Goal: Transaction & Acquisition: Purchase product/service

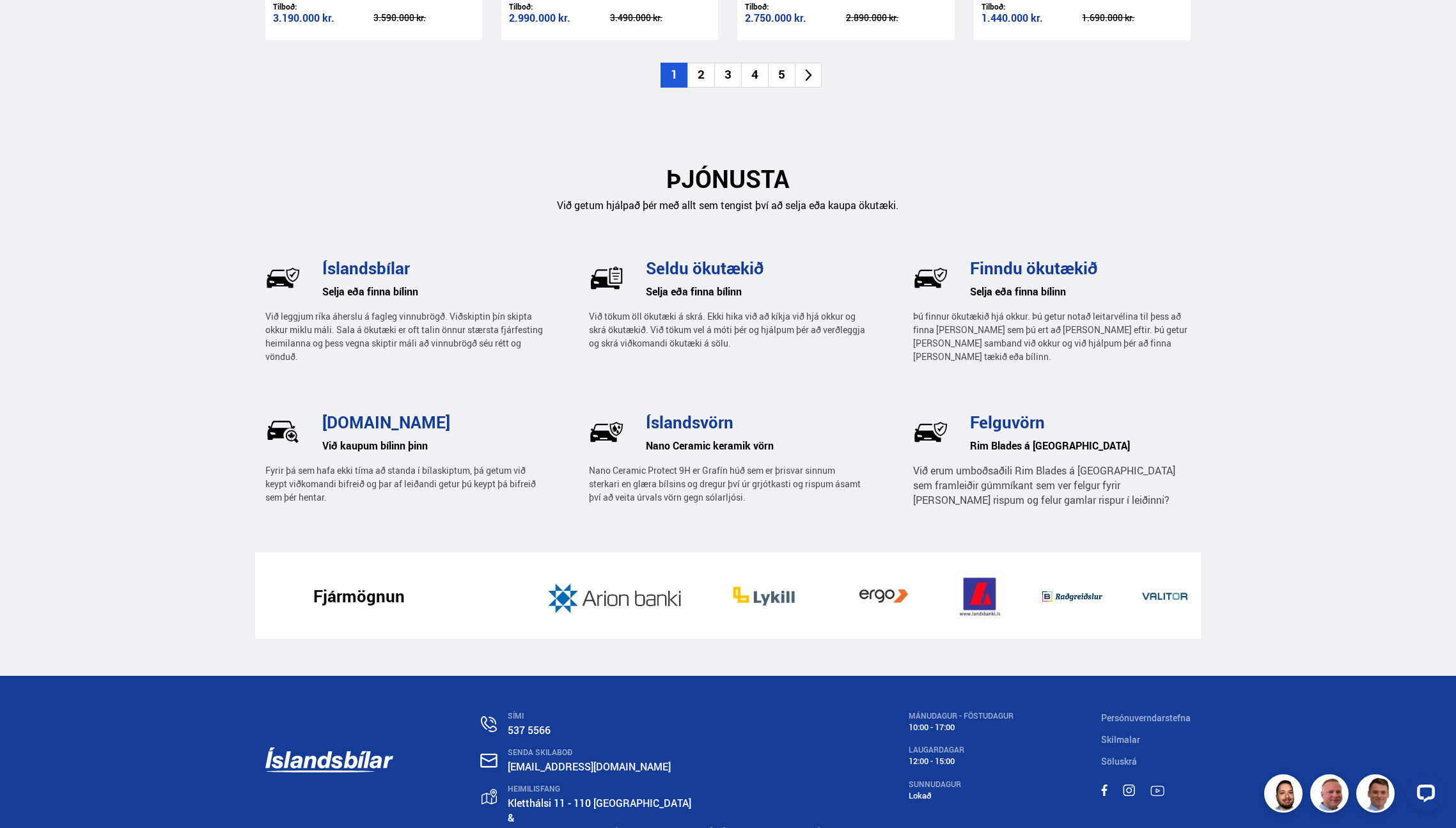
scroll to position [1486, 0]
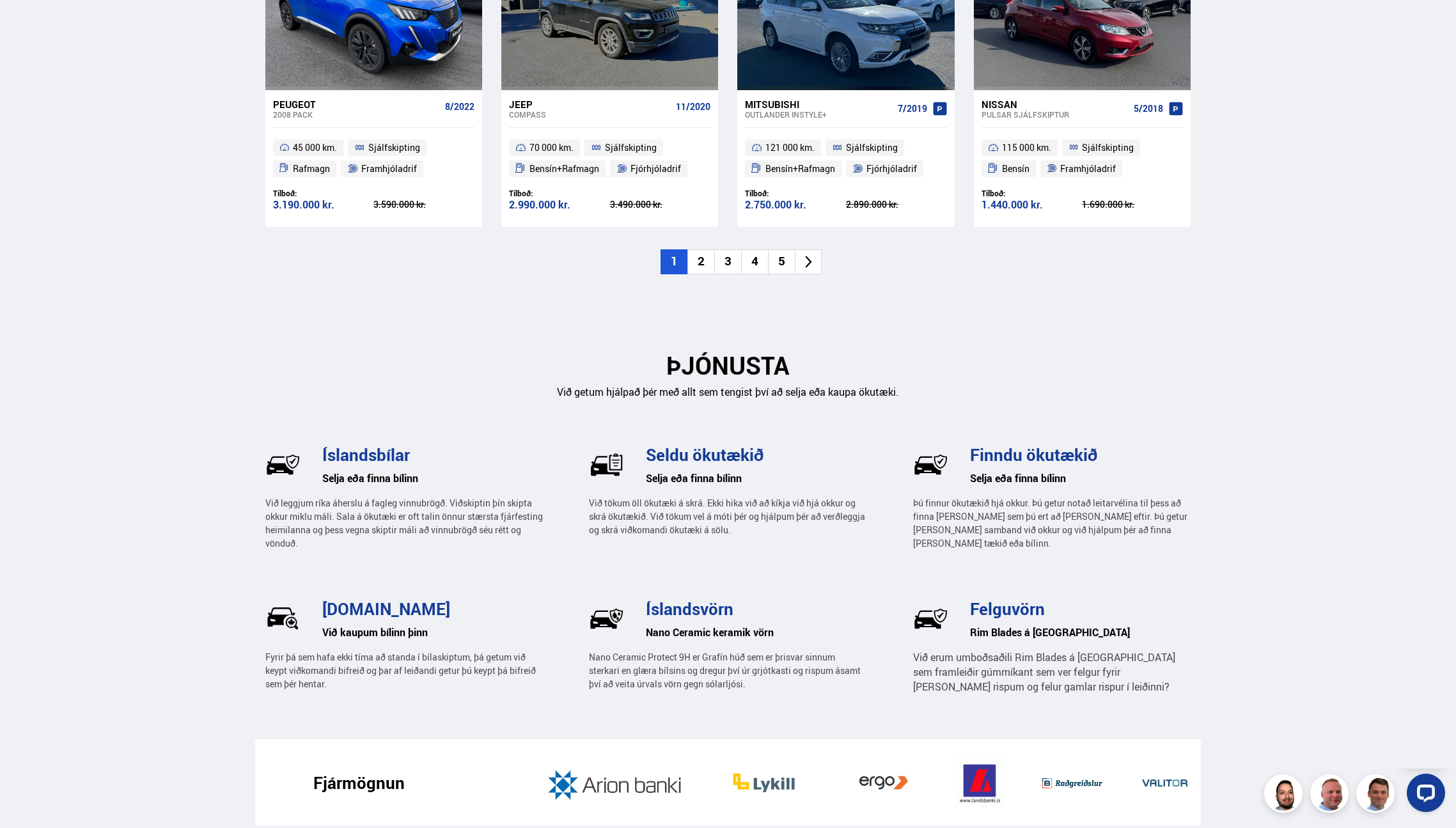
click at [286, 615] on img at bounding box center [283, 619] width 35 height 35
click at [315, 652] on p "Fyrir þá sem hafa ekki tíma að standa í bílaskiptum, þá getum við keypt viðkoma…" at bounding box center [404, 670] width 277 height 40
click at [385, 614] on h3 "[DOMAIN_NAME]" at bounding box center [432, 609] width 220 height 19
click at [387, 608] on h3 "[DOMAIN_NAME]" at bounding box center [432, 609] width 220 height 19
drag, startPoint x: 318, startPoint y: 609, endPoint x: 439, endPoint y: 606, distance: 121.0
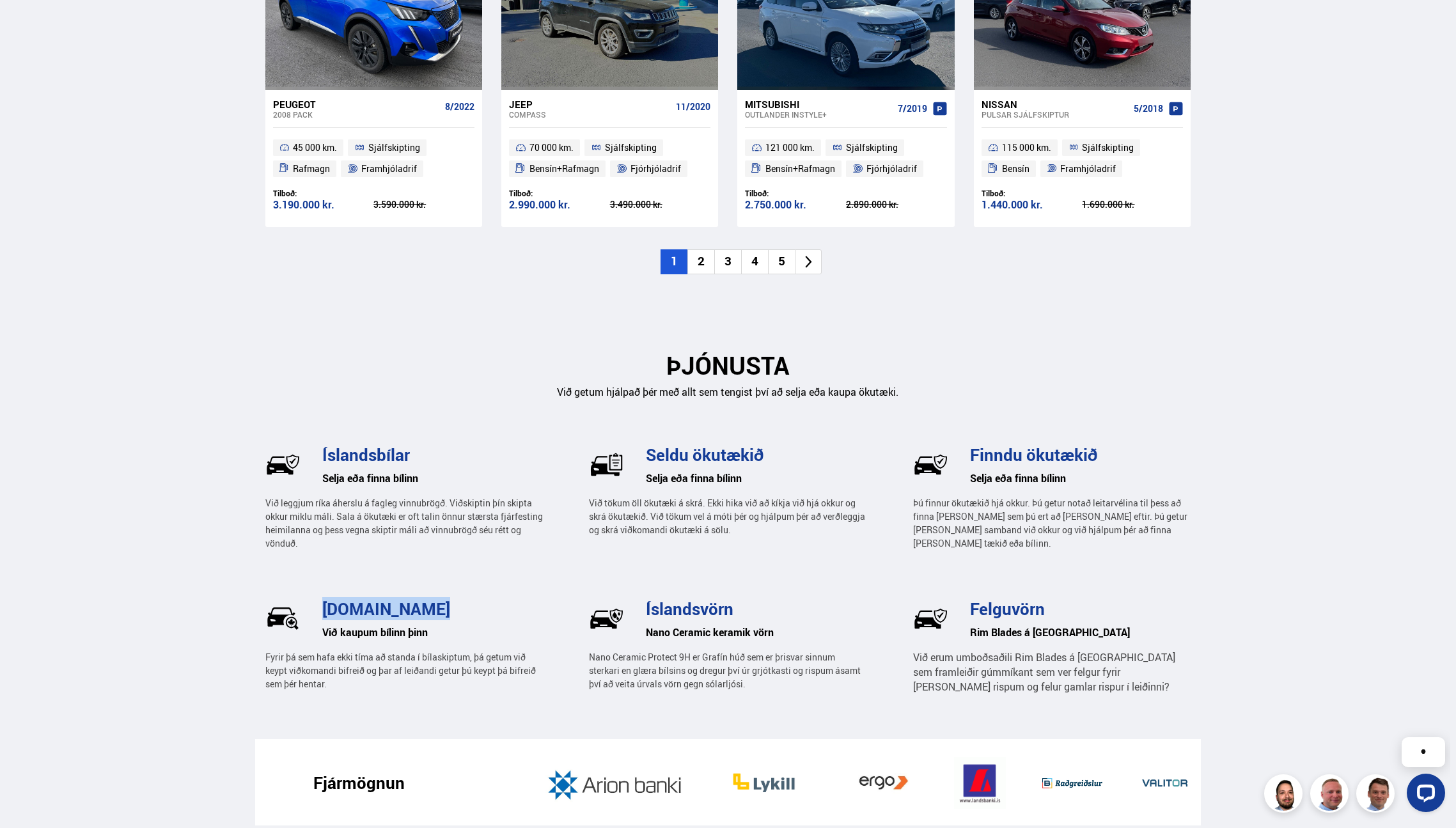
click at [439, 606] on div "[DOMAIN_NAME]" at bounding box center [427, 607] width 232 height 24
click at [489, 670] on p "Fyrir þá sem hafa ekki tíma að standa í bílaskiptum, þá getum við keypt viðkoma…" at bounding box center [404, 670] width 277 height 40
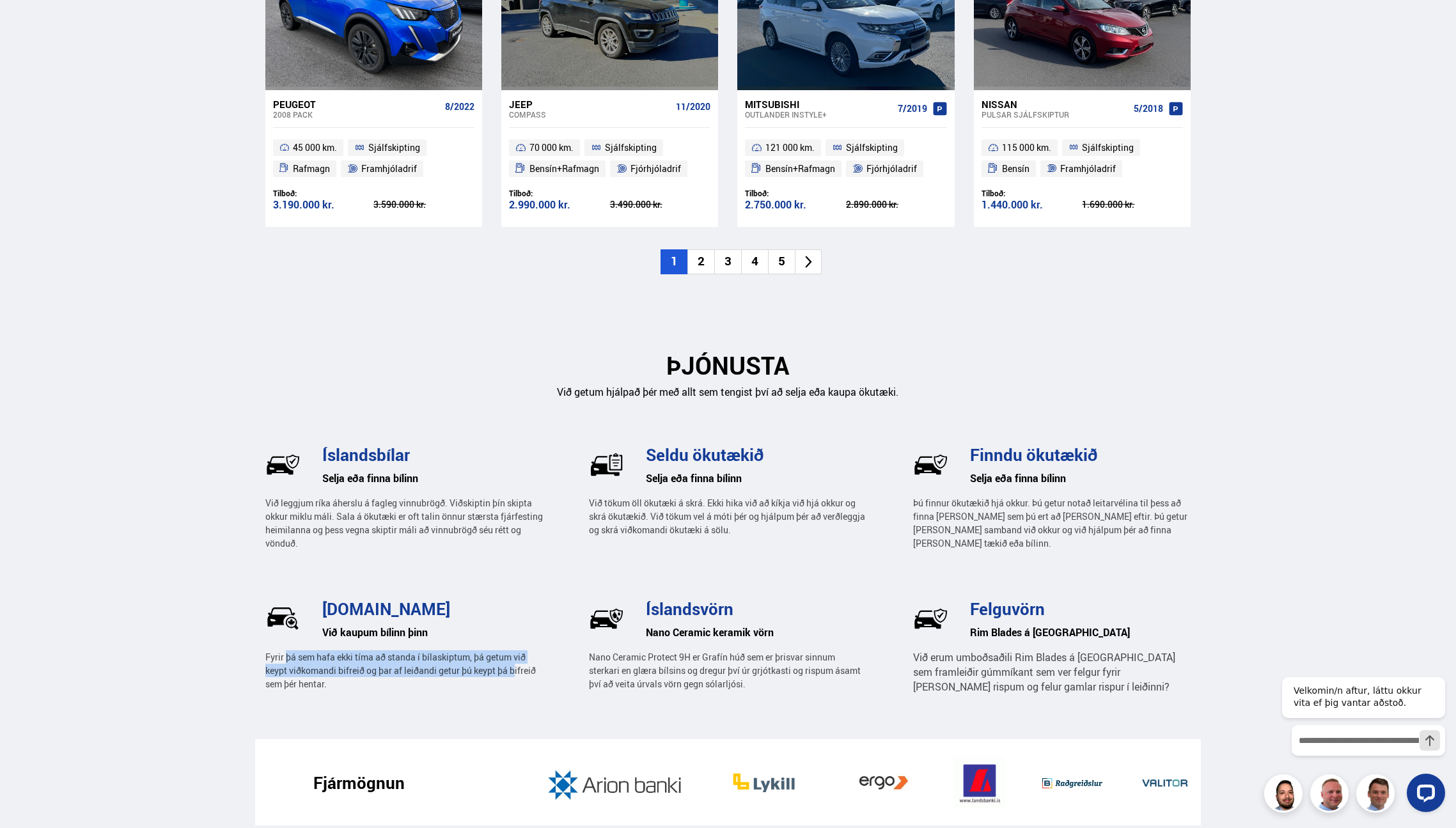
drag, startPoint x: 287, startPoint y: 654, endPoint x: 514, endPoint y: 676, distance: 228.1
click at [514, 676] on p "Fyrir þá sem hafa ekki tíma að standa í bílaskiptum, þá getum við keypt viðkoma…" at bounding box center [404, 670] width 277 height 40
click at [515, 676] on p "Fyrir þá sem hafa ekki tíma að standa í bílaskiptum, þá getum við keypt viðkoma…" at bounding box center [404, 670] width 277 height 40
drag, startPoint x: 432, startPoint y: 683, endPoint x: 315, endPoint y: 669, distance: 117.8
click at [315, 669] on p "Fyrir þá sem hafa ekki tíma að standa í bílaskiptum, þá getum við keypt viðkoma…" at bounding box center [404, 670] width 277 height 40
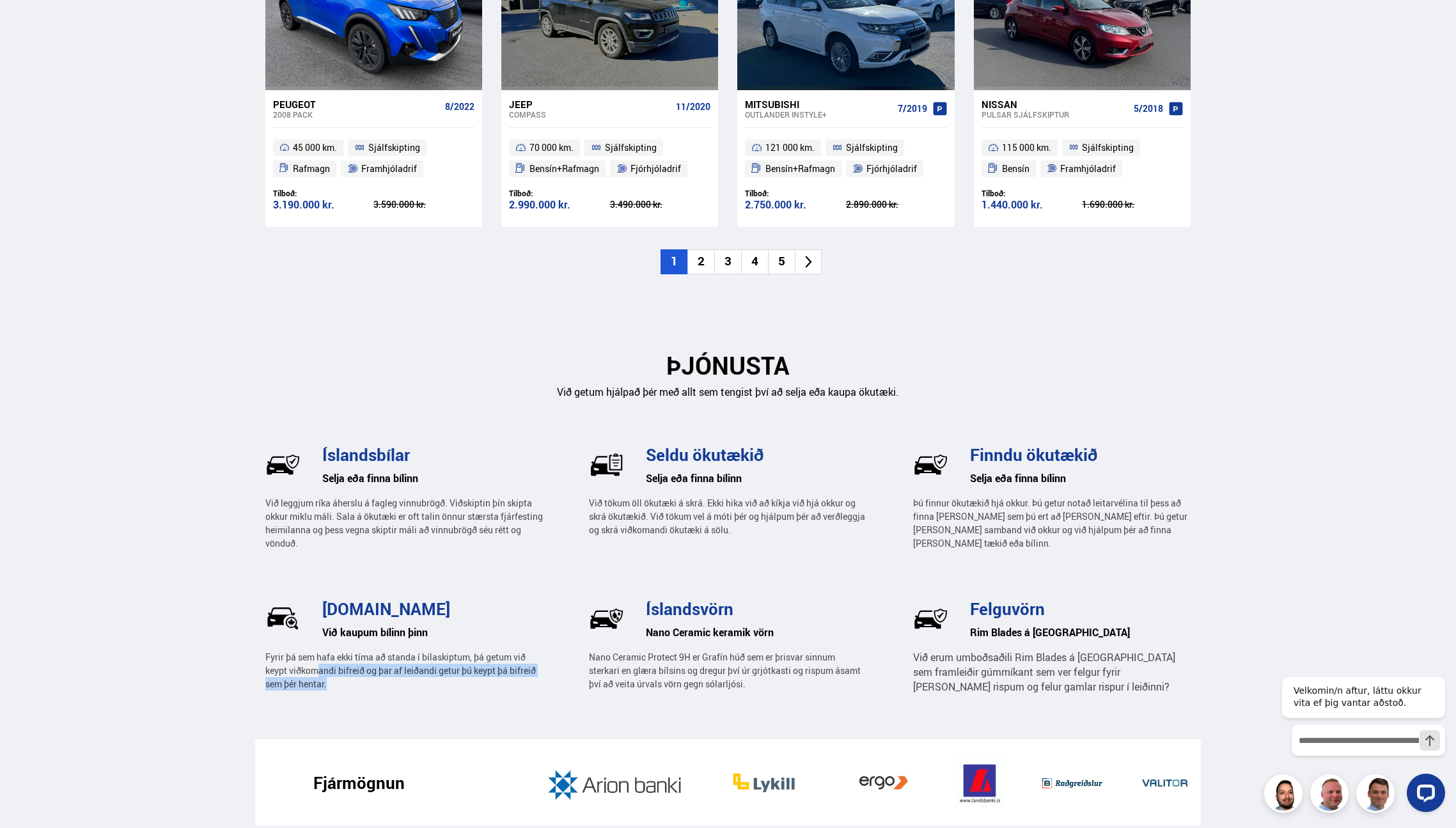
click at [315, 669] on p "Fyrir þá sem hafa ekki tíma að standa í bílaskiptum, þá getum við keypt viðkoma…" at bounding box center [404, 670] width 277 height 40
drag, startPoint x: 270, startPoint y: 654, endPoint x: 461, endPoint y: 675, distance: 192.2
click at [461, 675] on p "Fyrir þá sem hafa ekki tíma að standa í bílaskiptum, þá getum við keypt viðkoma…" at bounding box center [404, 670] width 277 height 40
drag, startPoint x: 442, startPoint y: 678, endPoint x: 309, endPoint y: 667, distance: 133.5
click at [309, 667] on p "Fyrir þá sem hafa ekki tíma að standa í bílaskiptum, þá getum við keypt viðkoma…" at bounding box center [404, 670] width 277 height 40
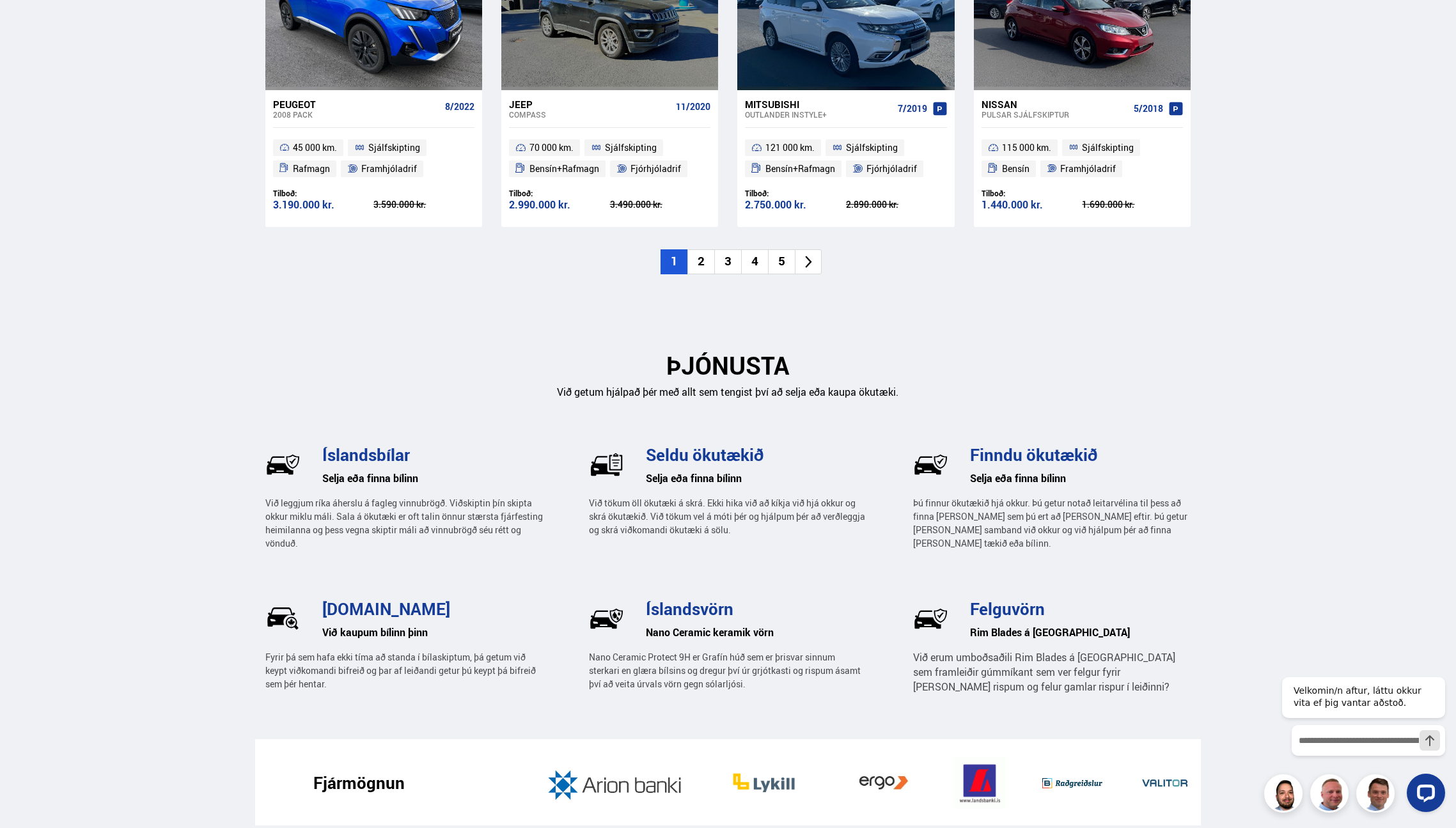
click at [308, 666] on p "Fyrir þá sem hafa ekki tíma að standa í bílaskiptum, þá getum við keypt viðkoma…" at bounding box center [404, 670] width 277 height 40
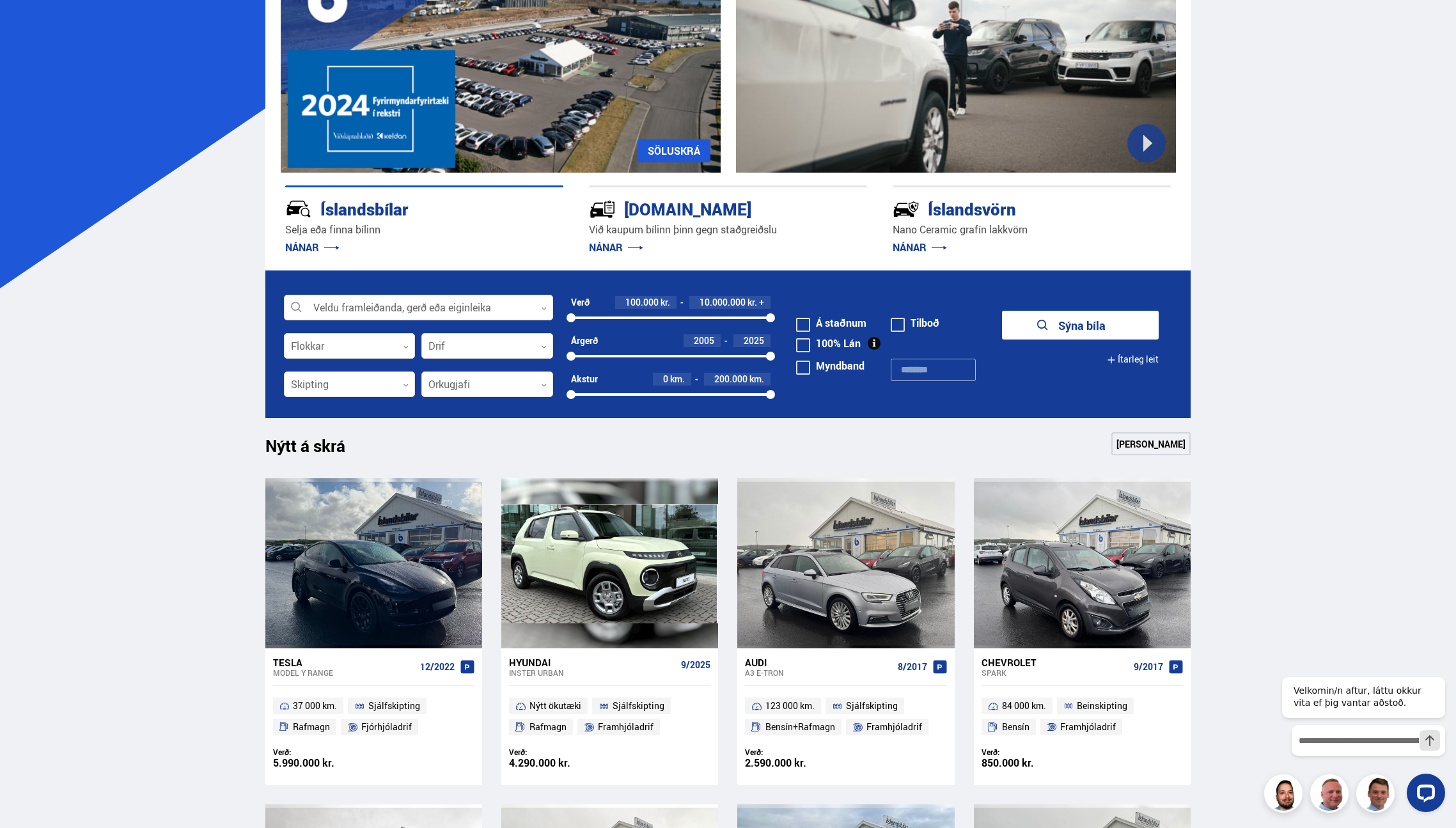
scroll to position [0, 0]
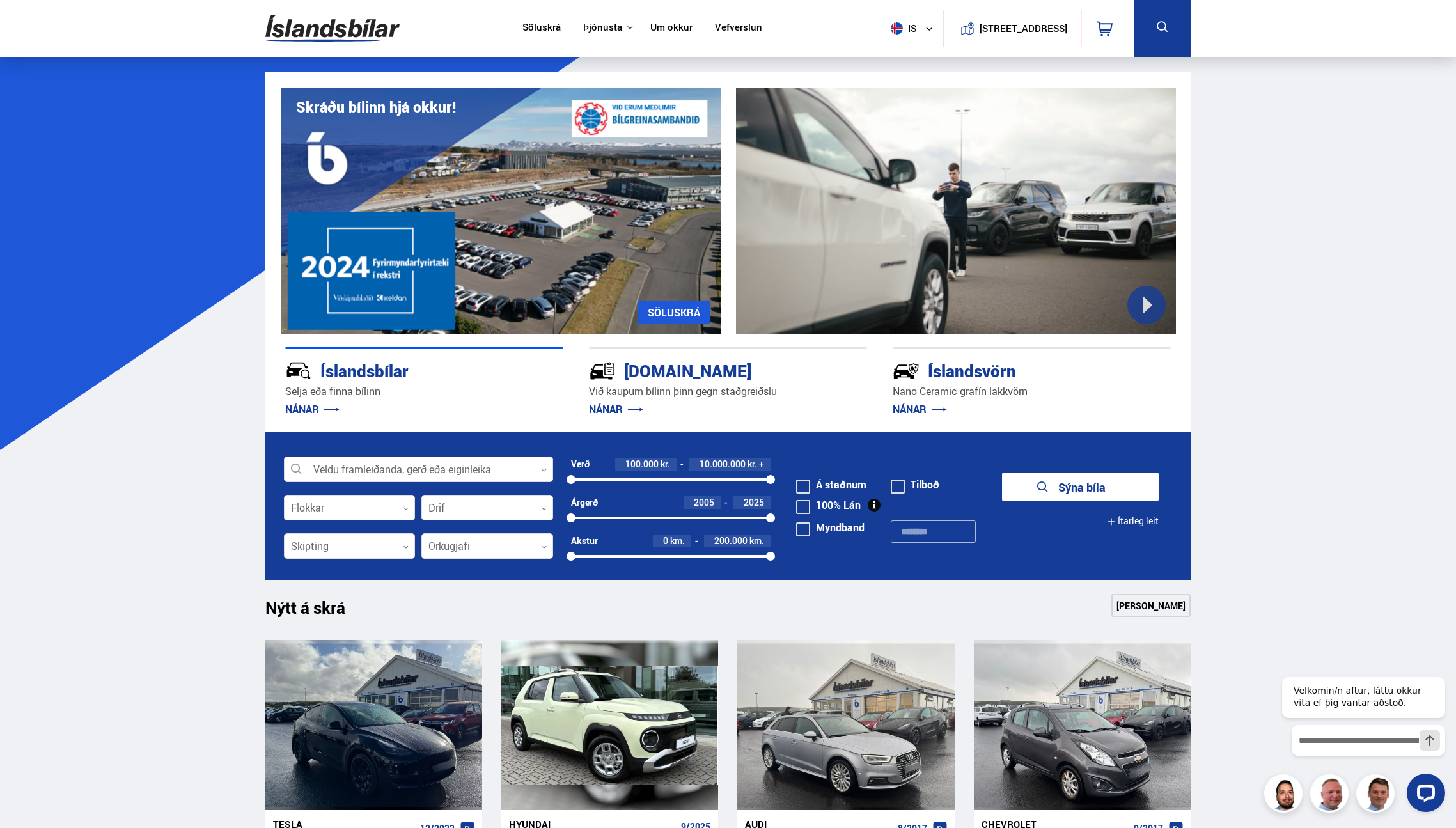
click at [526, 32] on link "Söluskrá" at bounding box center [541, 28] width 38 height 14
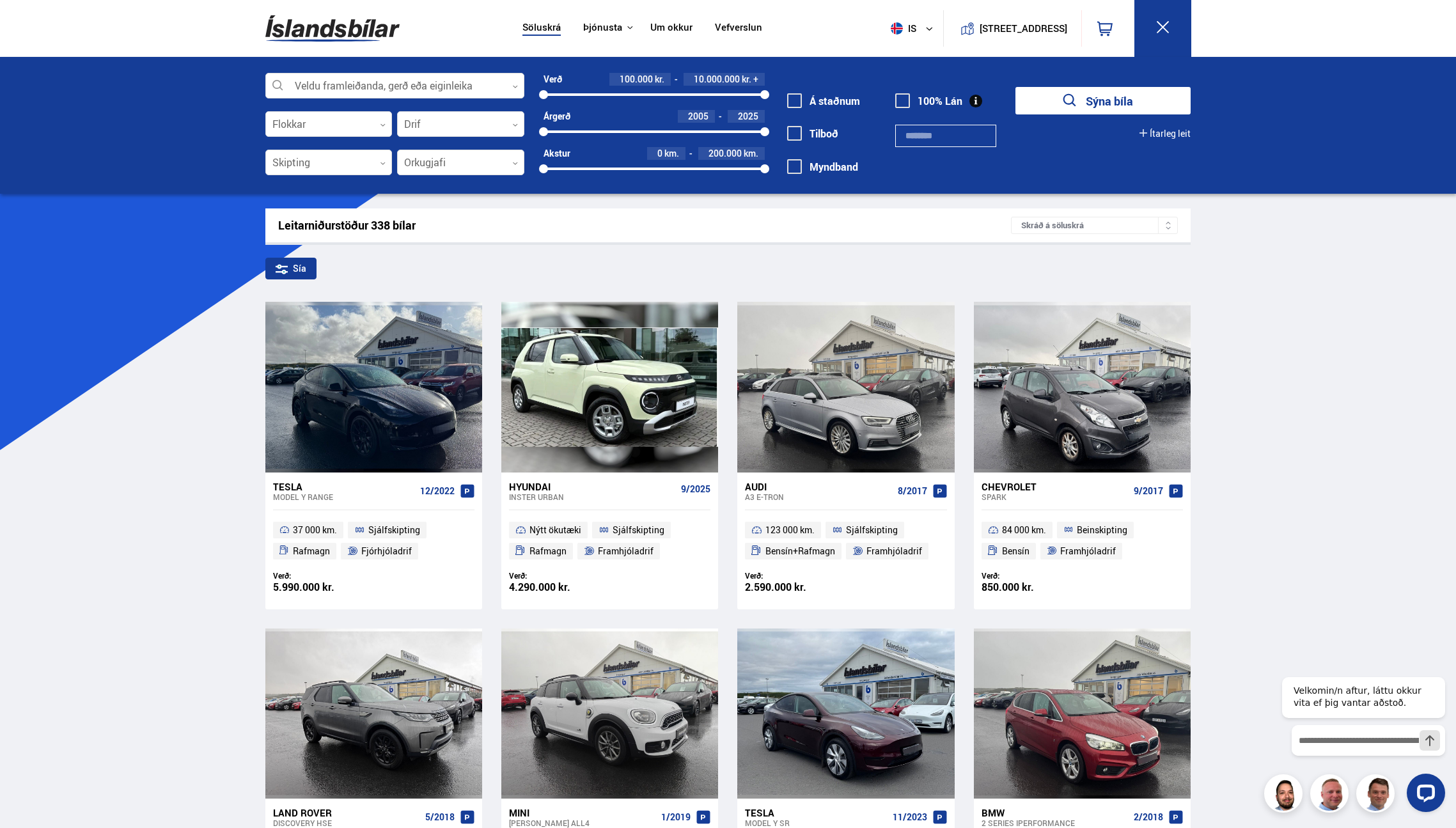
click at [1339, 797] on div at bounding box center [1364, 793] width 163 height 38
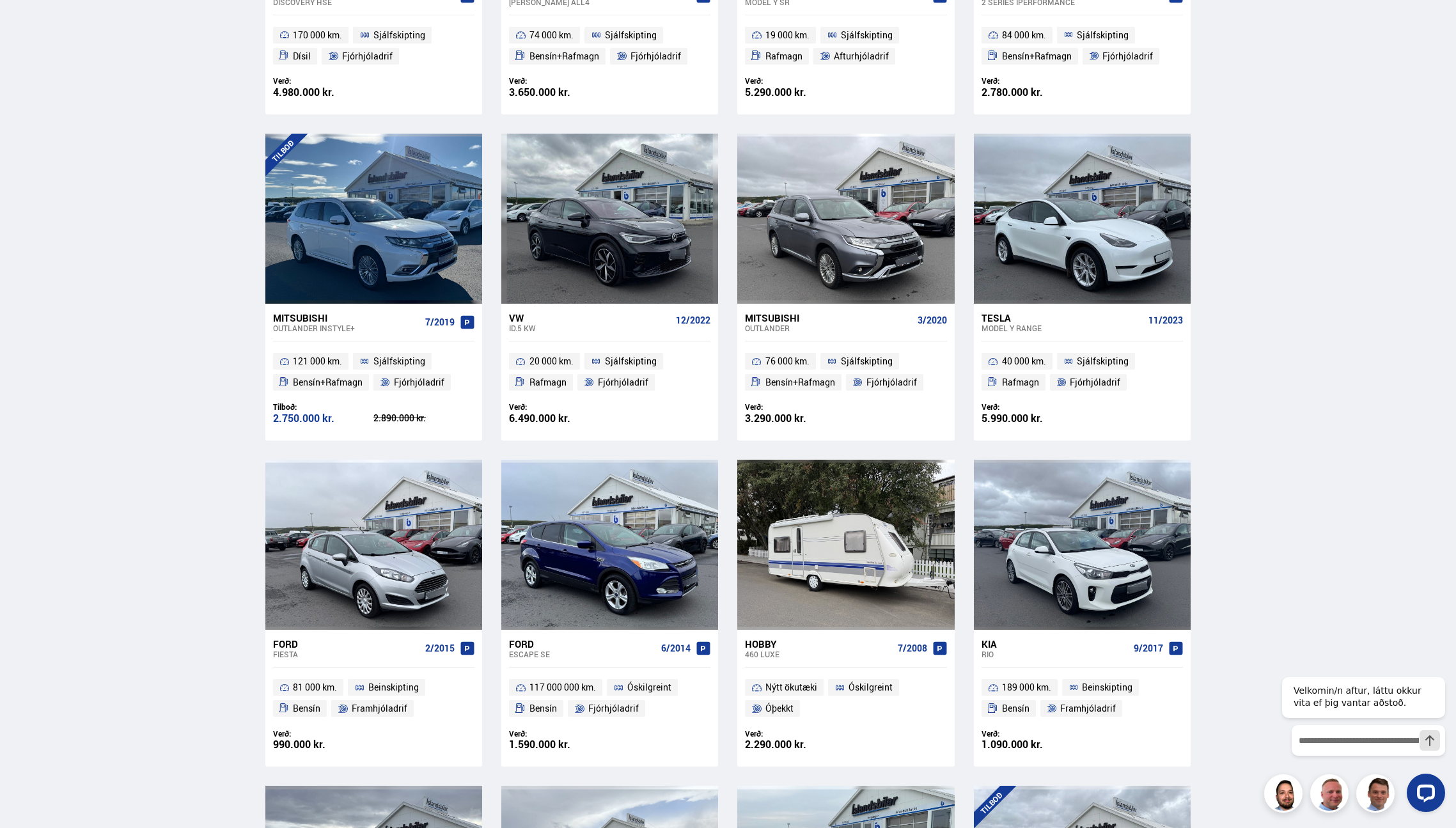
scroll to position [1534, 0]
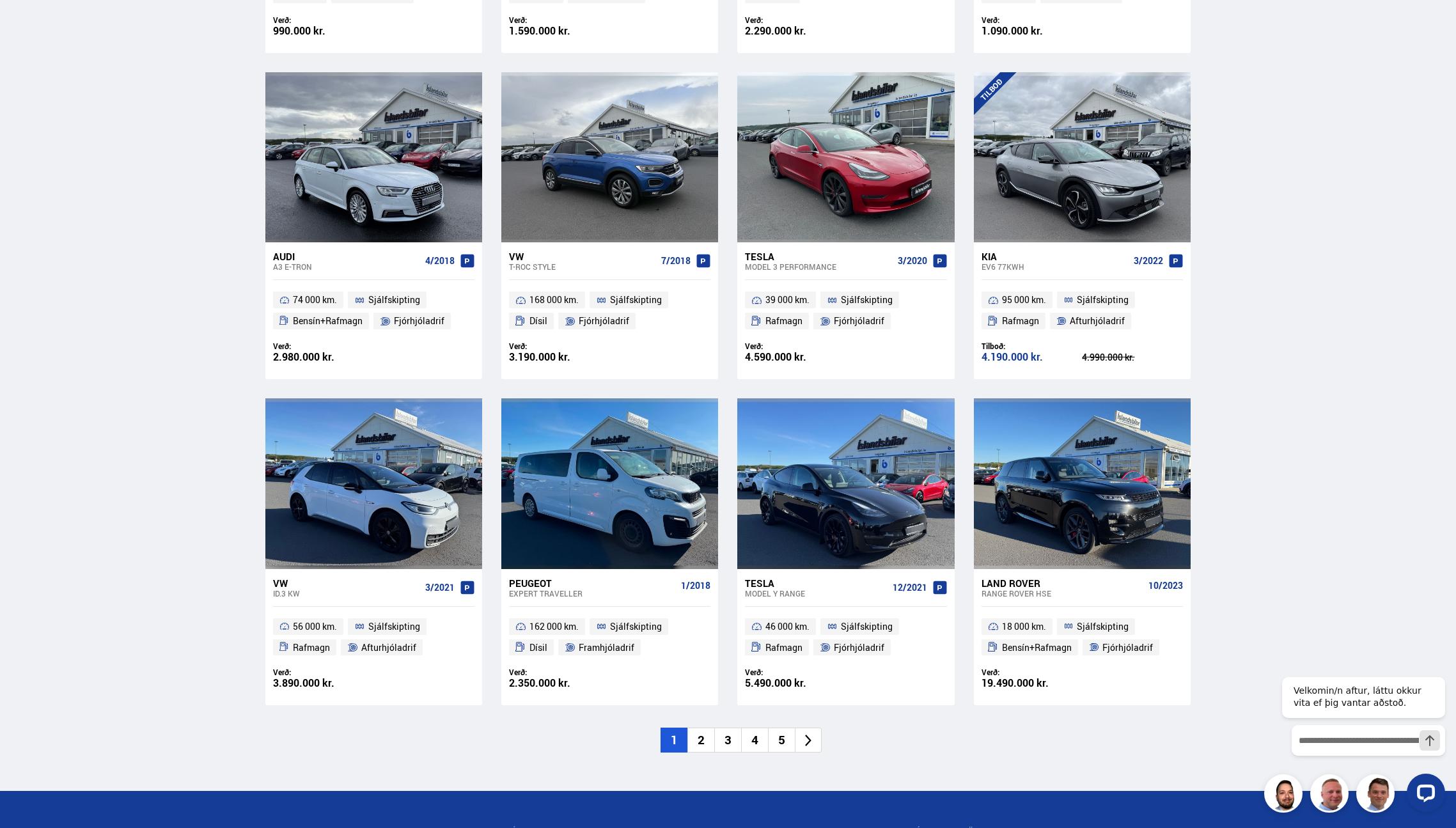
click at [810, 741] on icon at bounding box center [808, 740] width 6 height 12
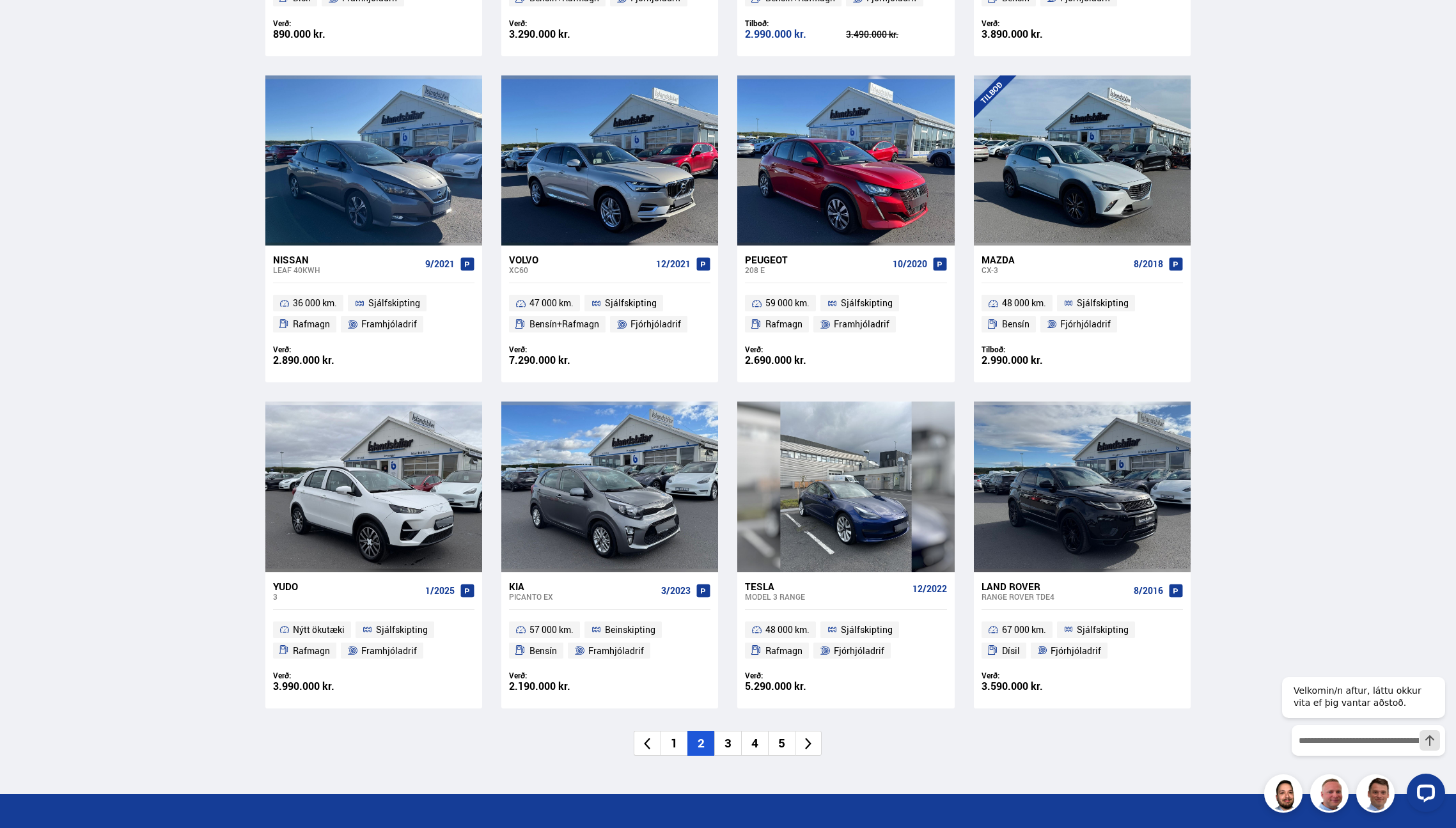
scroll to position [1534, 0]
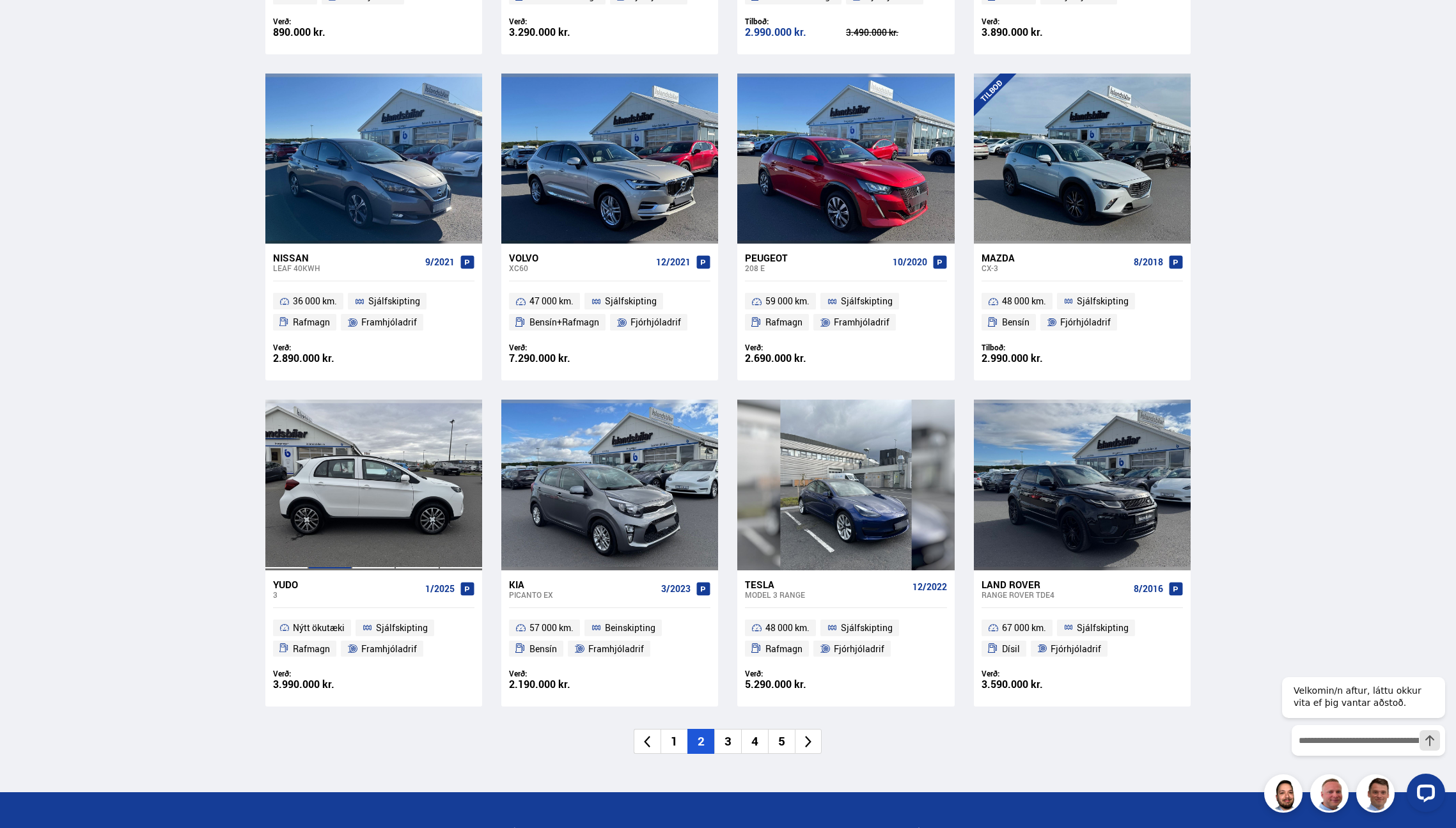
click at [328, 500] on div at bounding box center [330, 485] width 44 height 170
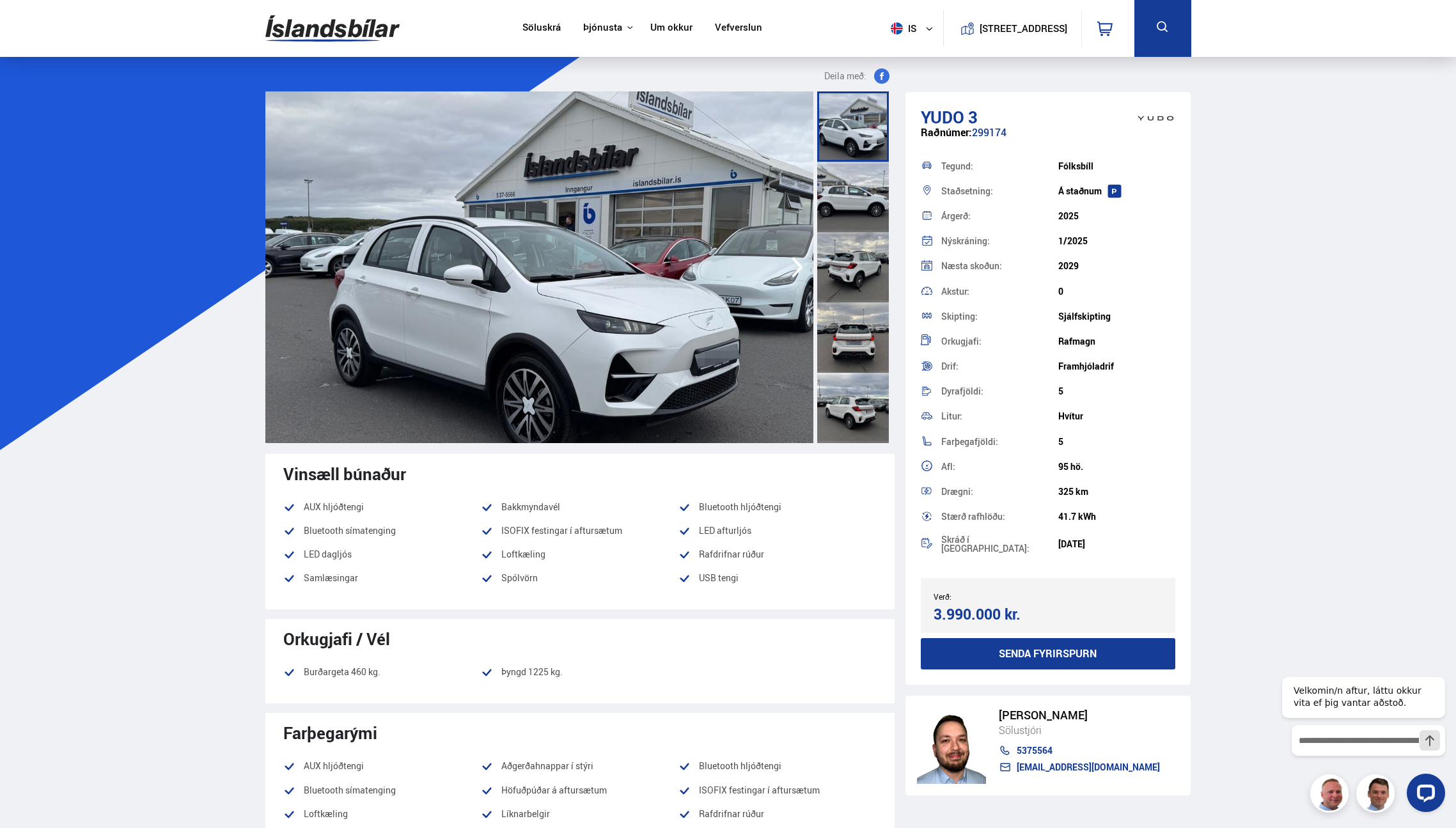
click at [471, 356] on img at bounding box center [539, 268] width 548 height 352
